Goal: Find specific page/section: Find specific page/section

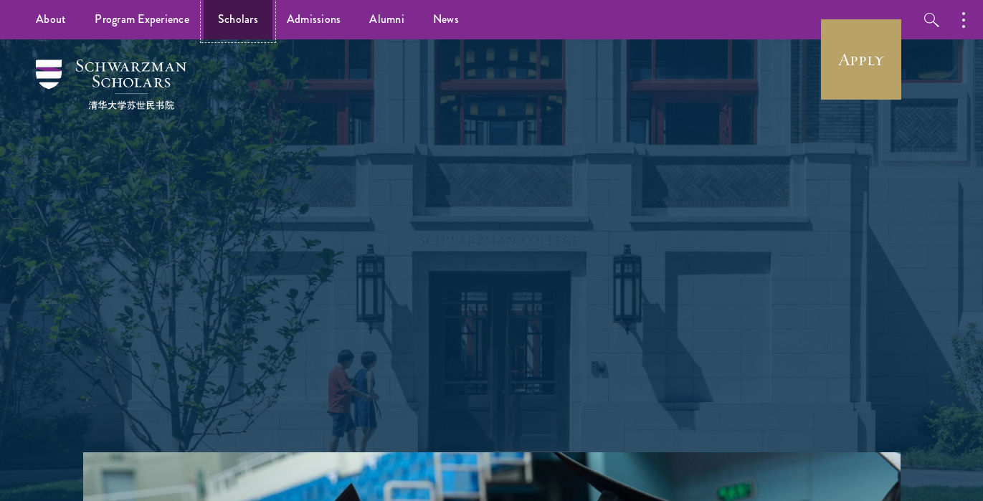
click at [228, 25] on link "Scholars" at bounding box center [238, 19] width 69 height 39
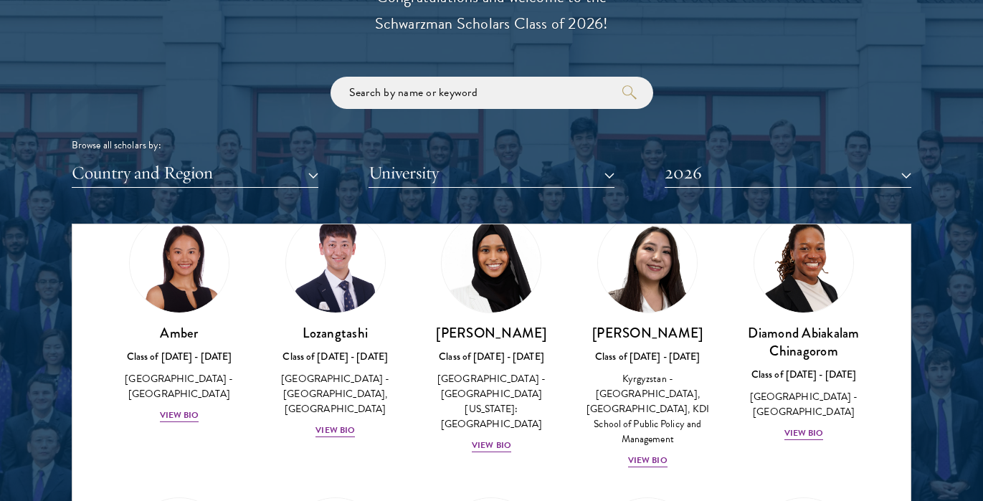
scroll to position [211, 0]
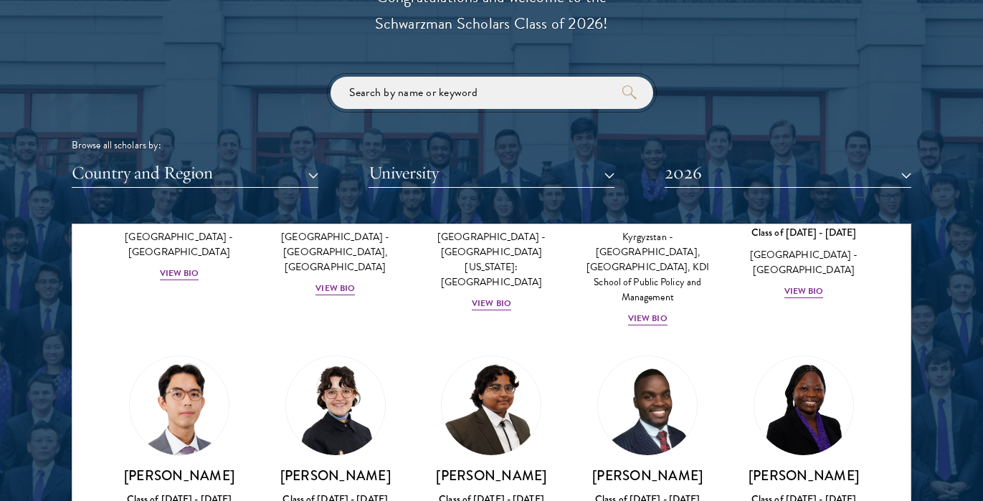
click at [421, 101] on input "search" at bounding box center [491, 93] width 323 height 32
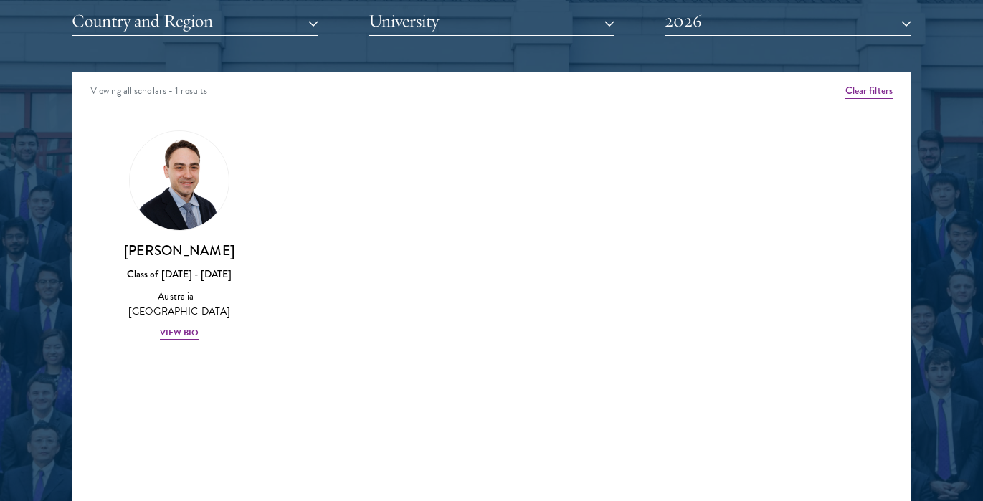
scroll to position [1810, 0]
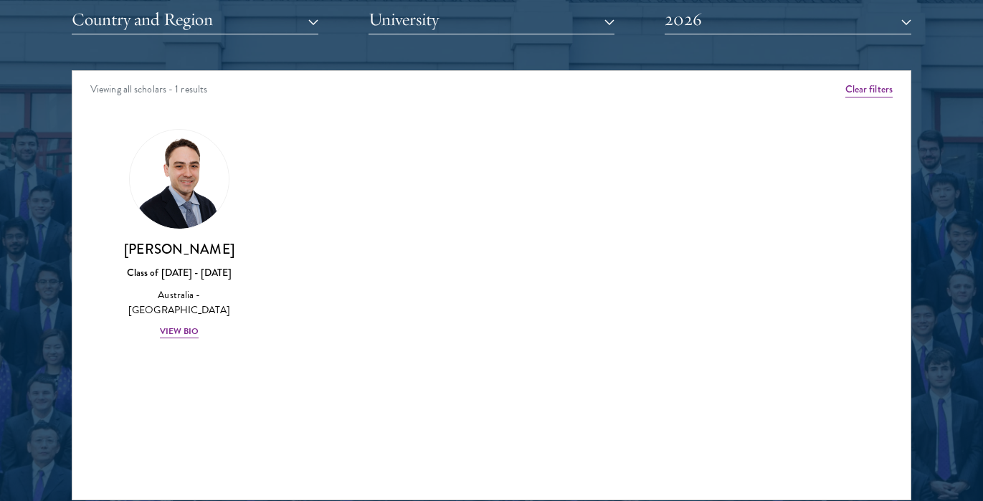
type input "conna"
